Goal: Communication & Community: Answer question/provide support

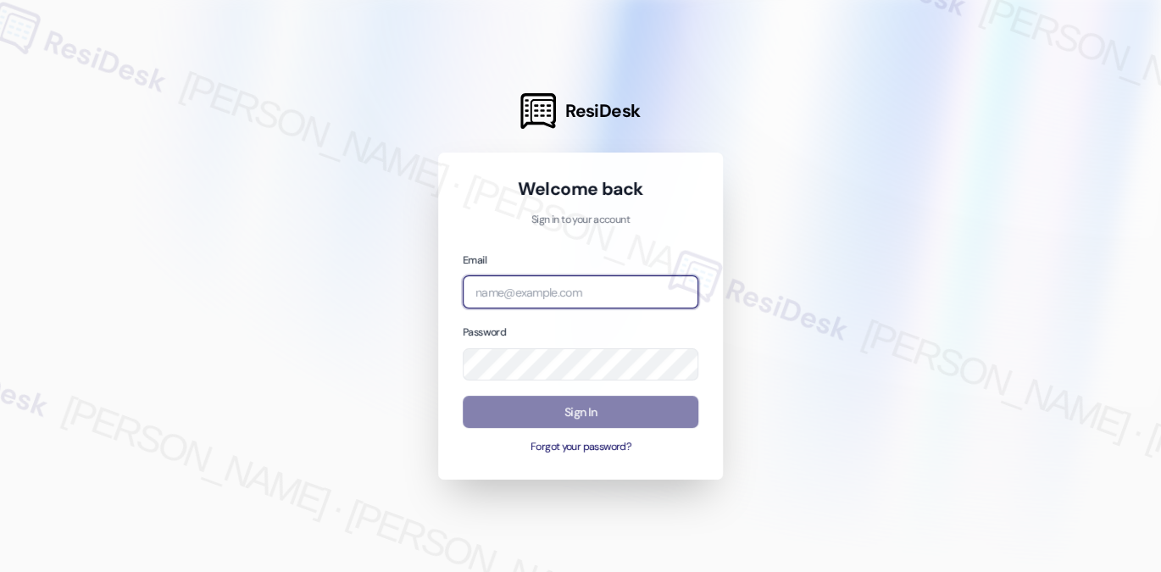
click at [609, 308] on input "email" at bounding box center [581, 291] width 236 height 33
type input "automated-surveys-kcb_mmi-[PERSON_NAME].[PERSON_NAME]@kcb_[DOMAIN_NAME]"
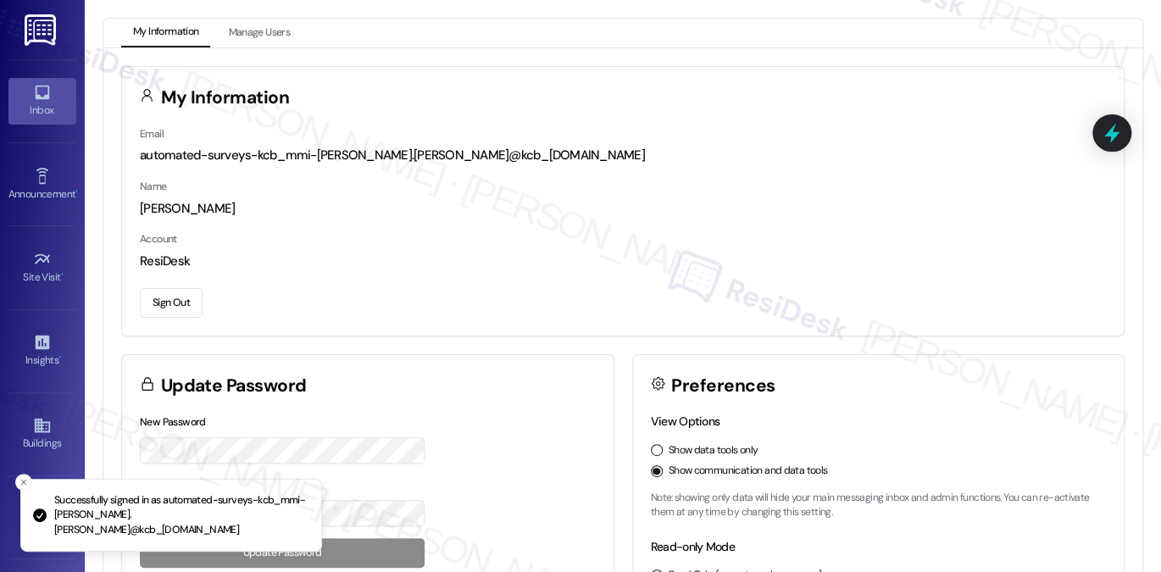
click at [36, 97] on icon at bounding box center [42, 93] width 14 height 14
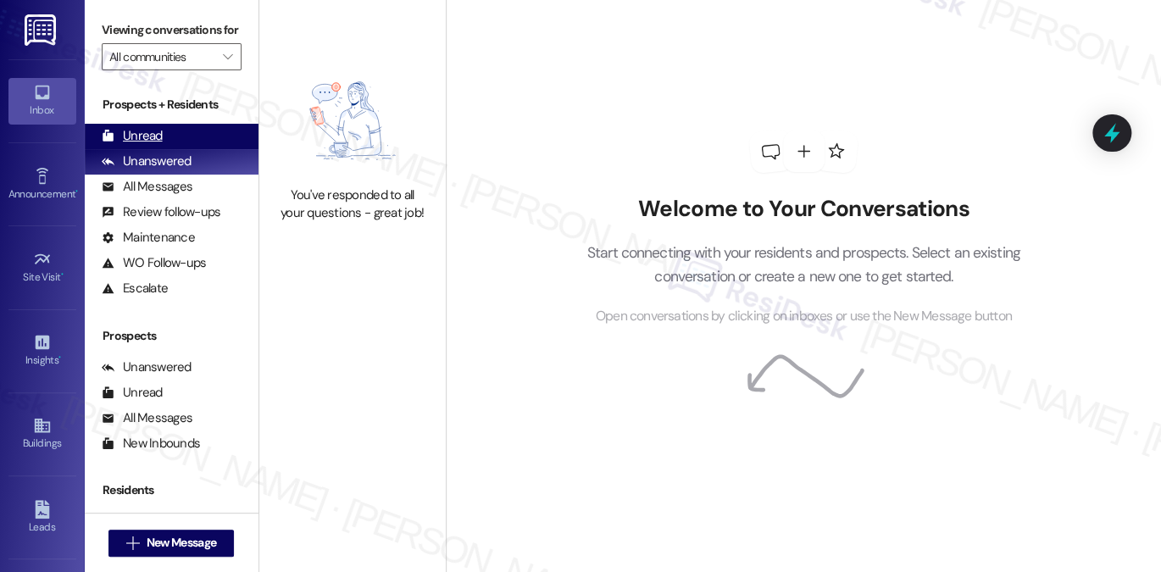
click at [204, 149] on div "Unread (0)" at bounding box center [172, 136] width 174 height 25
